Goal: Task Accomplishment & Management: Manage account settings

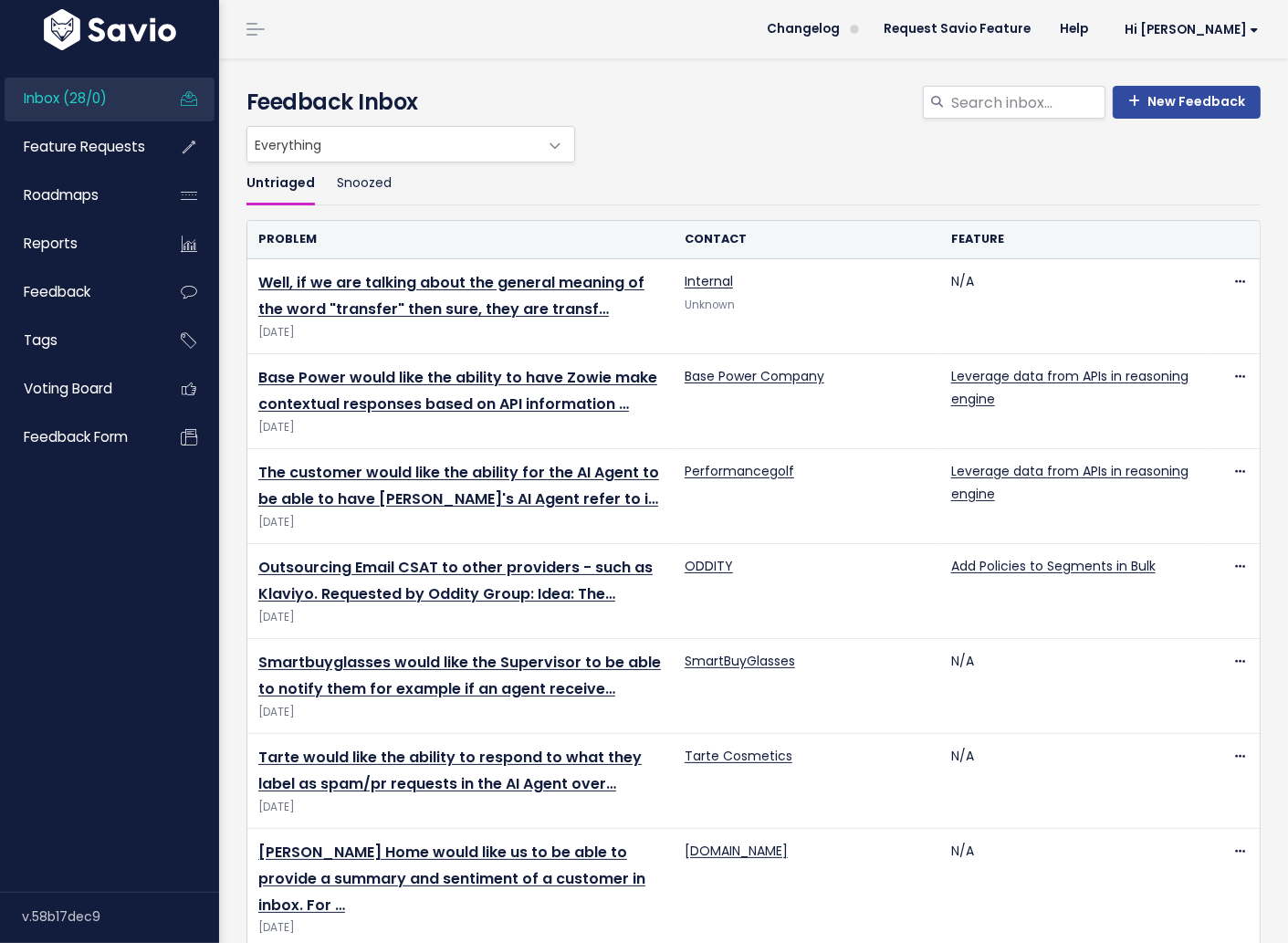
click at [820, 131] on div "Everything Any Product: Any Product Area Any Product: No Product Area No Produc…" at bounding box center [748, 144] width 1014 height 36
click at [986, 116] on input "search" at bounding box center [1027, 101] width 156 height 33
click at [117, 185] on link "Roadmaps" at bounding box center [78, 195] width 147 height 42
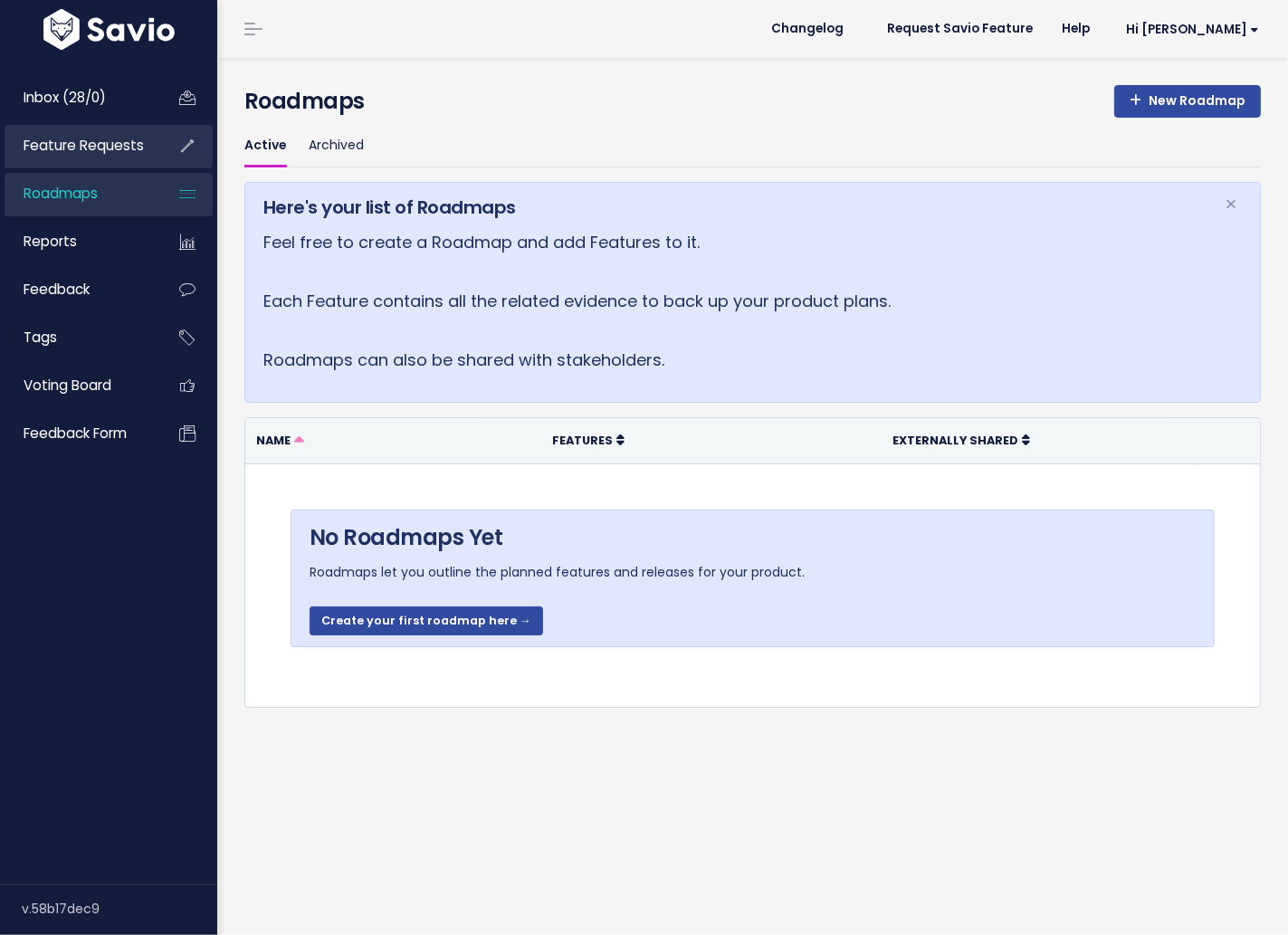
click at [111, 147] on span "Feature Requests" at bounding box center [83, 145] width 120 height 19
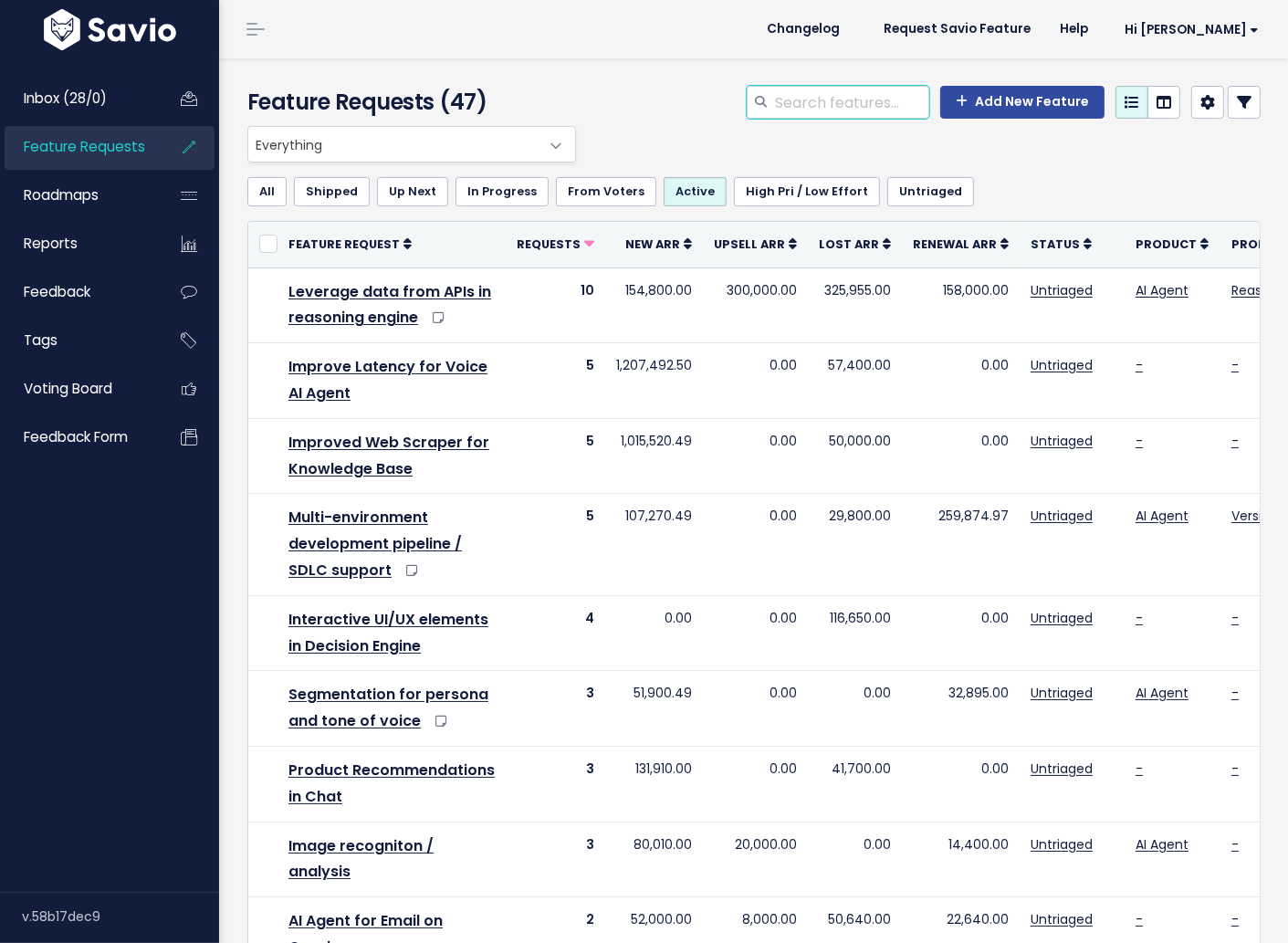
click at [865, 110] on input "search" at bounding box center [851, 101] width 156 height 33
type input "gorgias"
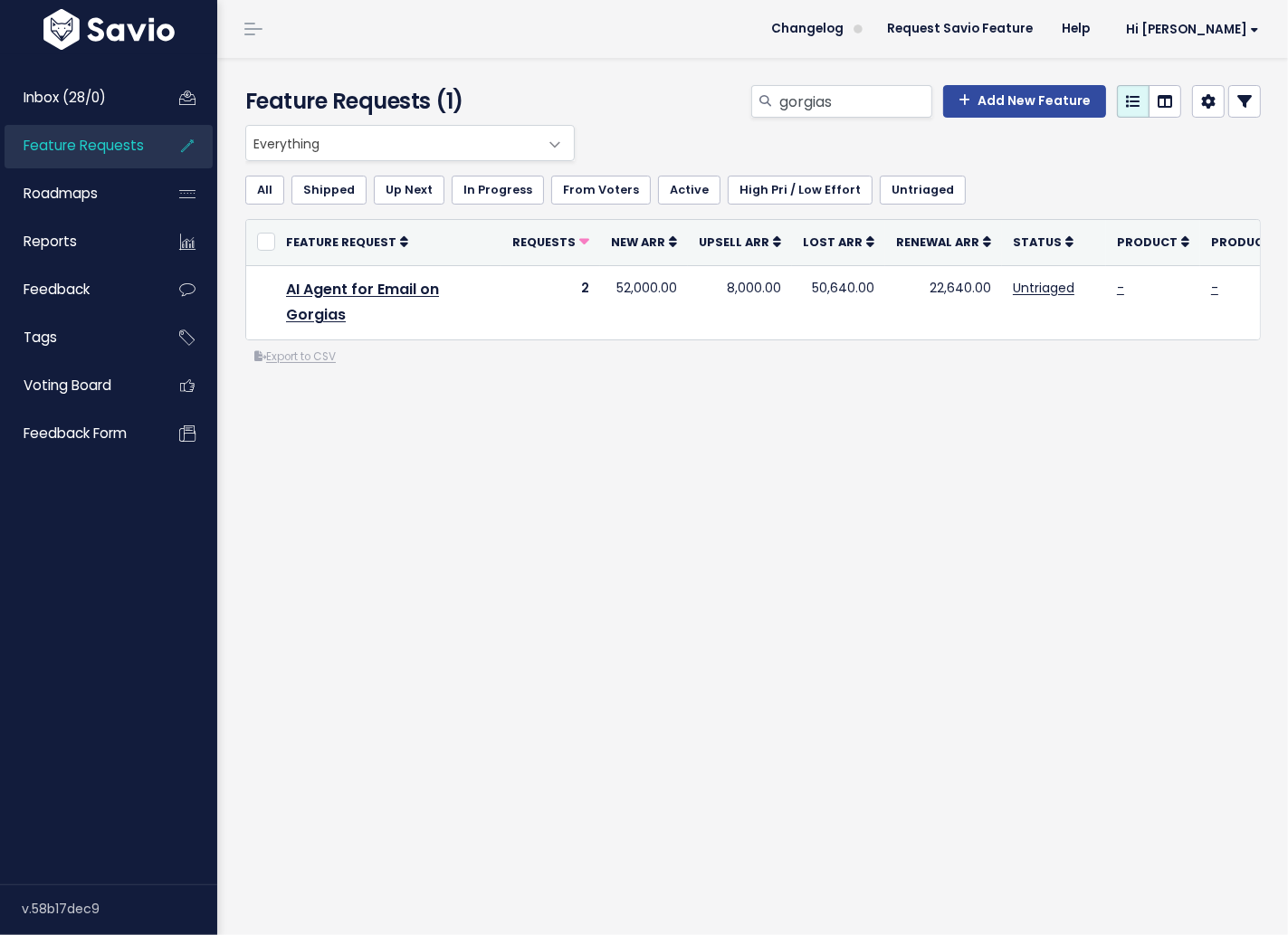
drag, startPoint x: 481, startPoint y: 509, endPoint x: 42, endPoint y: 529, distance: 439.5
click at [479, 508] on div "Everything Any Product: Any Product Area Any Product: No Product Area No Produc…" at bounding box center [752, 319] width 1043 height 387
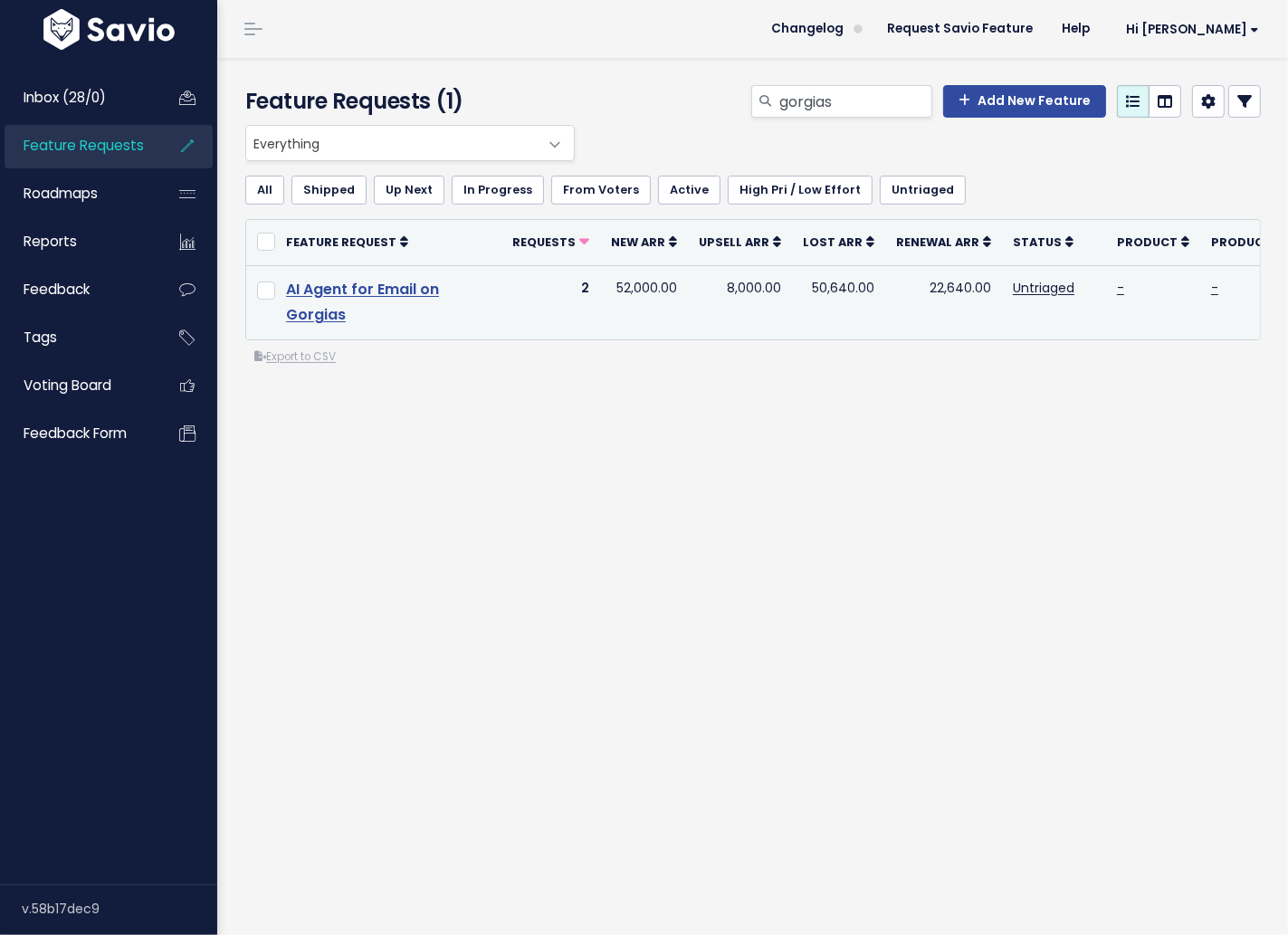
click at [384, 288] on link "AI Agent for Email on Gorgias" at bounding box center [363, 302] width 153 height 47
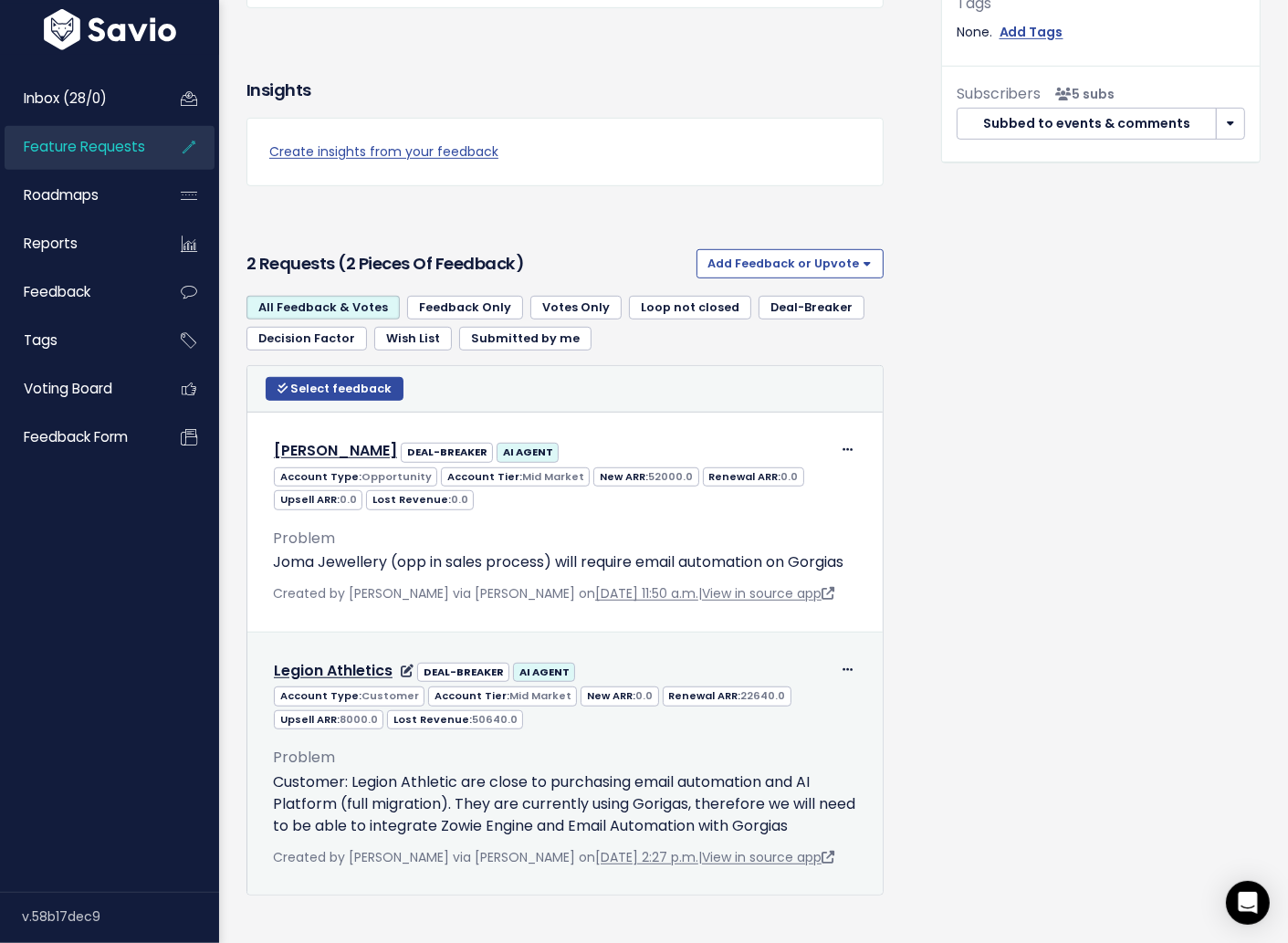
scroll to position [908, 0]
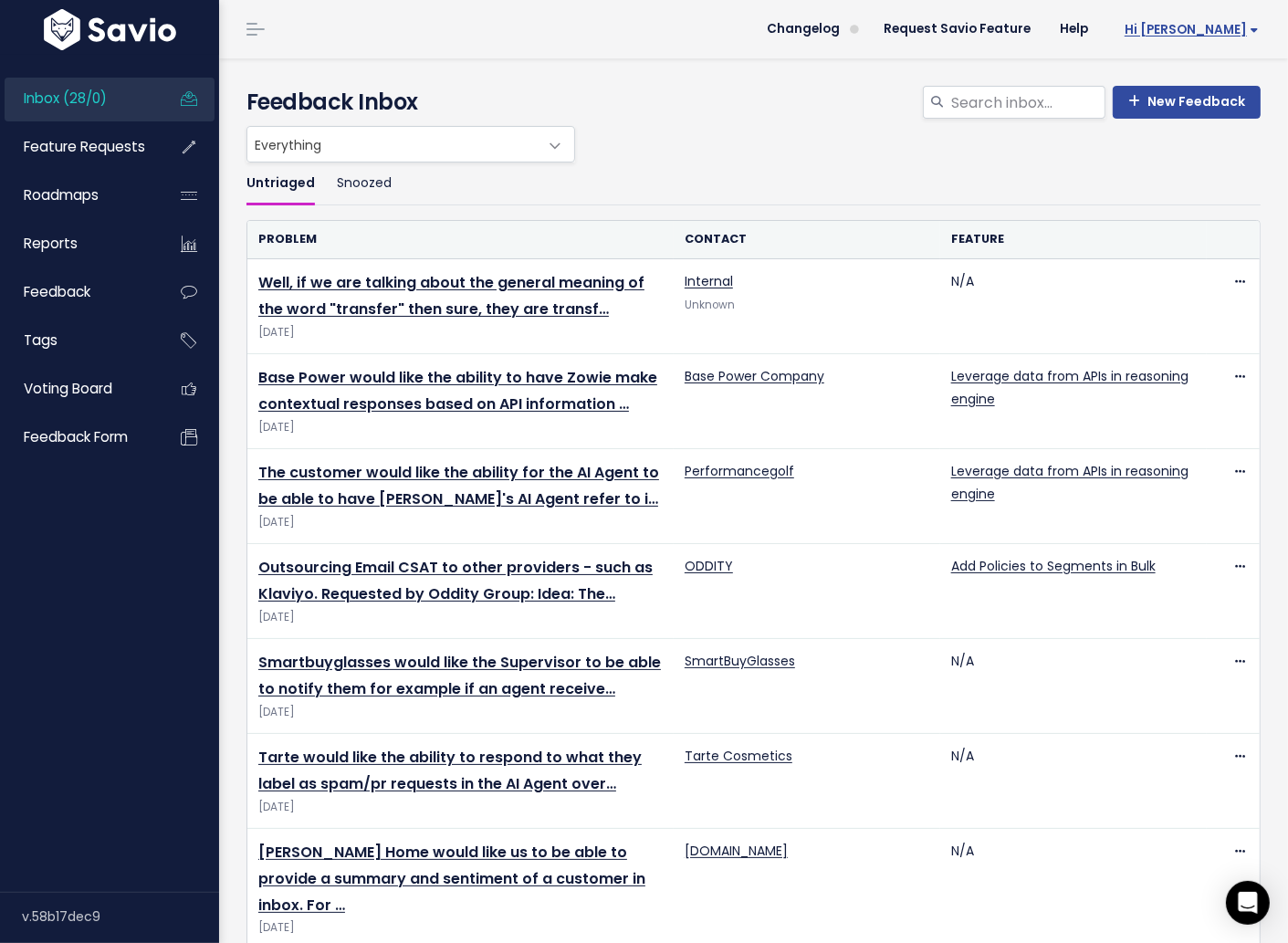
click at [1235, 33] on span "Hi [PERSON_NAME]" at bounding box center [1191, 30] width 134 height 14
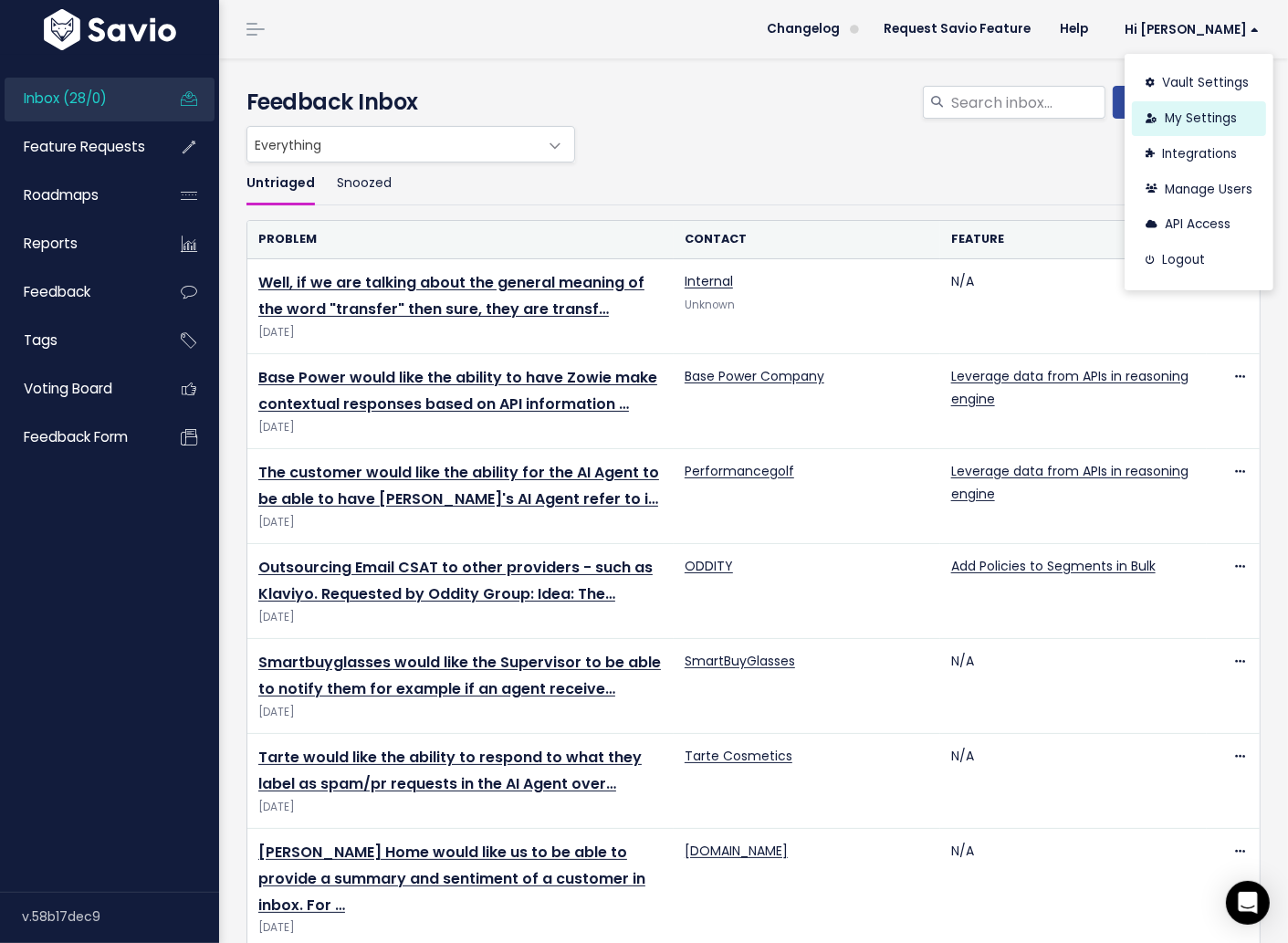
click at [1208, 122] on link "My Settings" at bounding box center [1199, 119] width 134 height 35
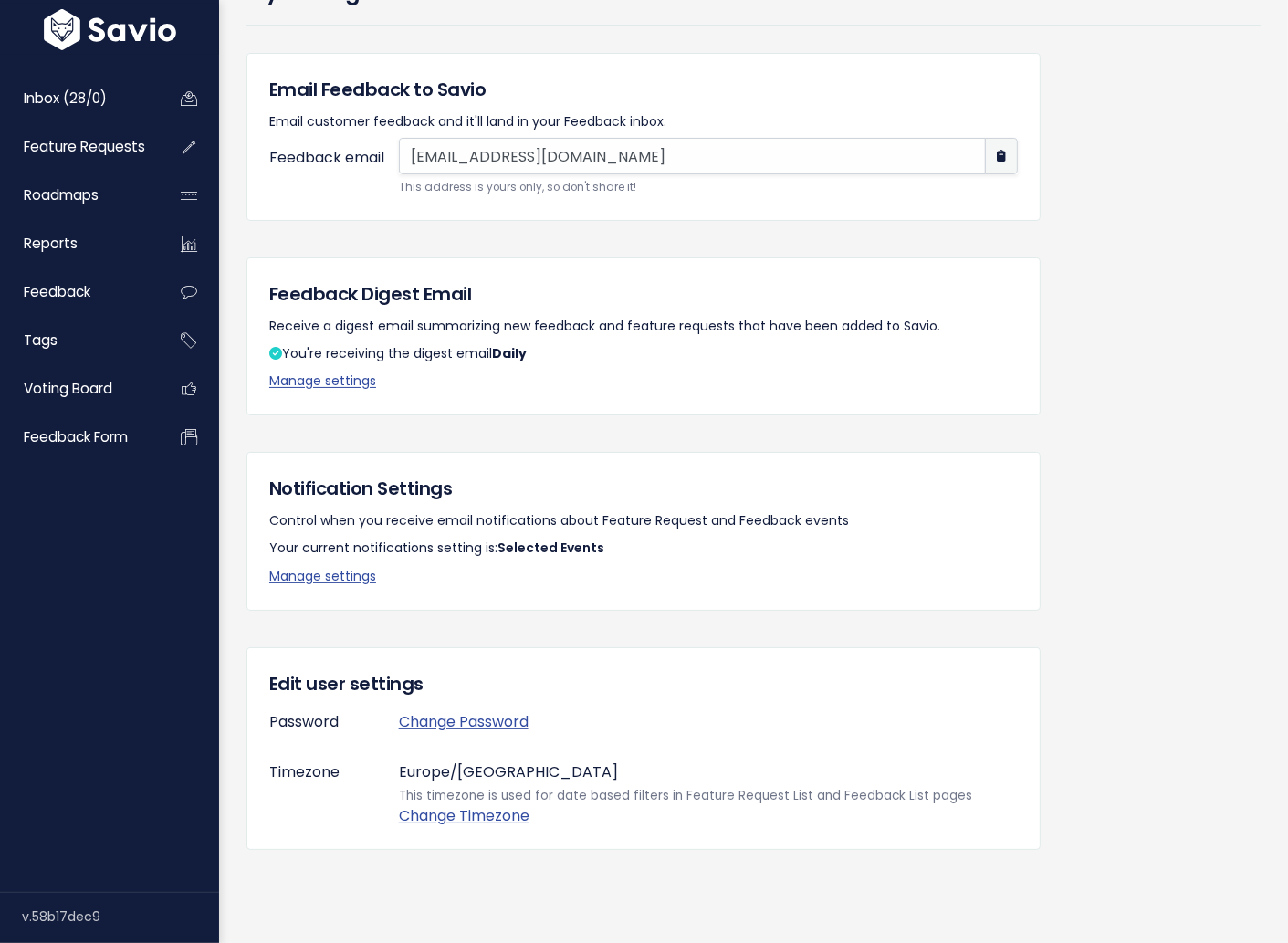
scroll to position [118, 0]
click at [312, 573] on link "Manage settings" at bounding box center [322, 575] width 106 height 19
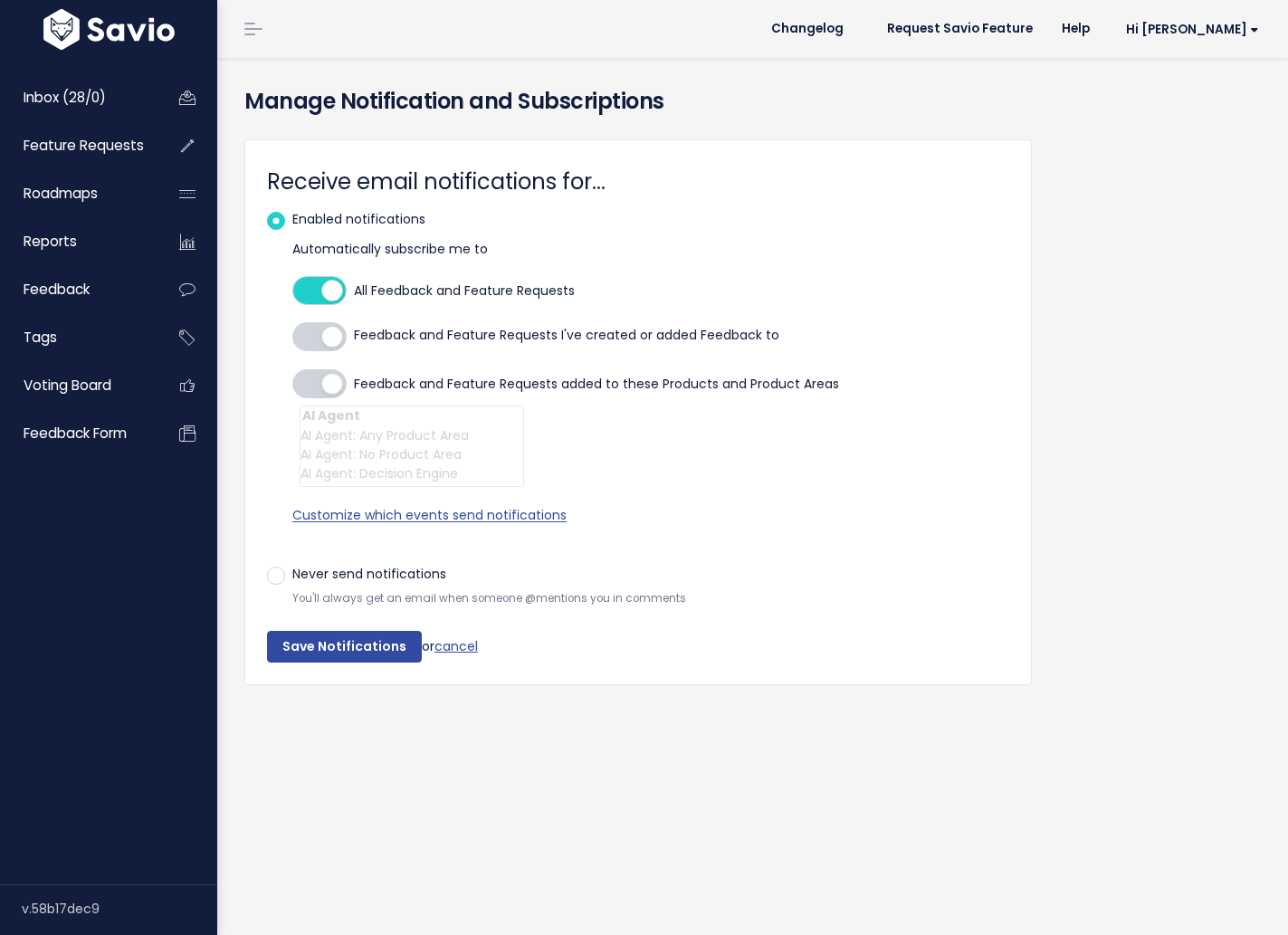
select select
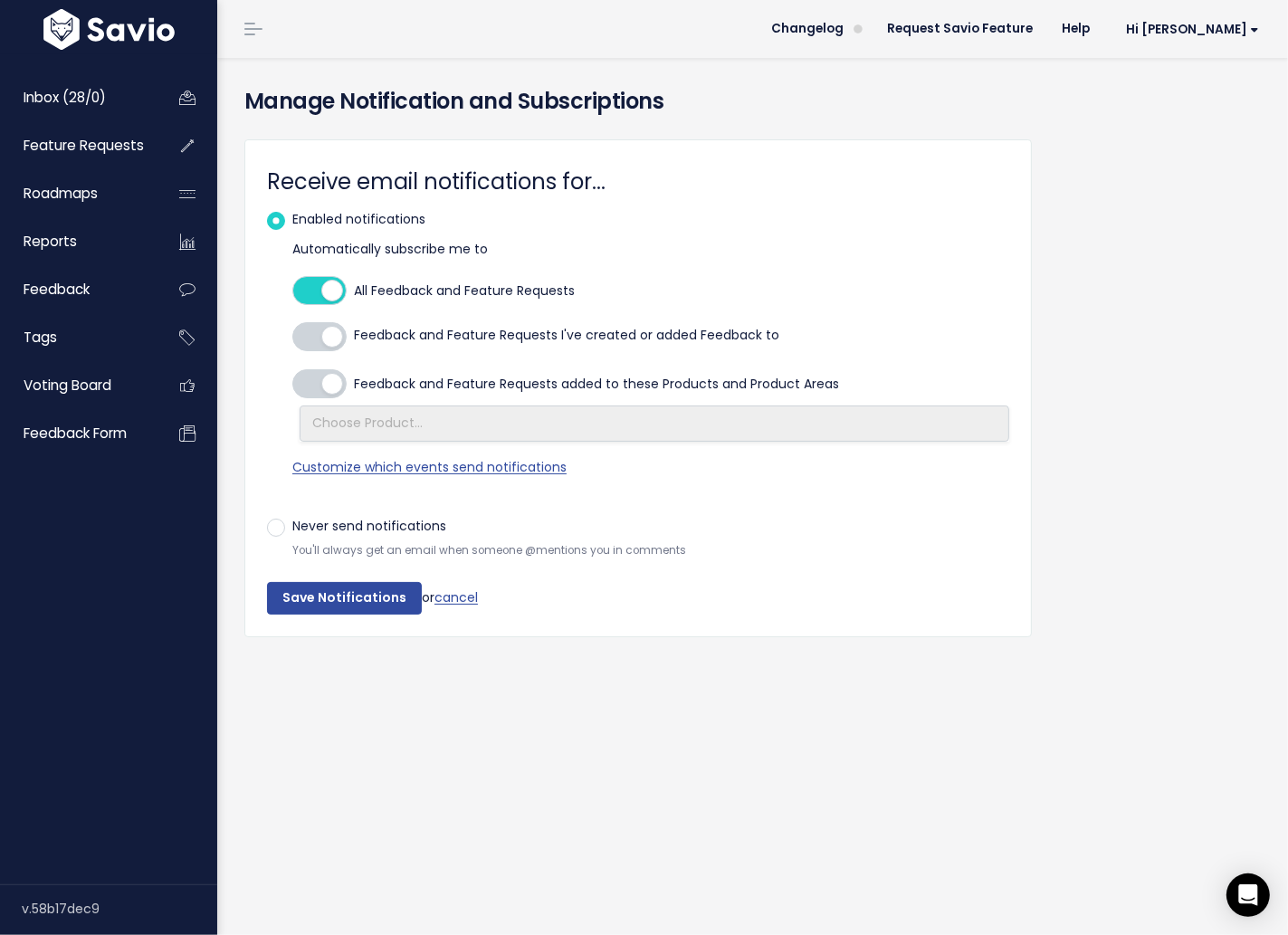
click at [303, 347] on div at bounding box center [320, 337] width 55 height 29
click at [400, 352] on span "Feedback and Feature Requests I've created or added Feedback to" at bounding box center [566, 350] width 425 height 50
